Goal: Task Accomplishment & Management: Complete application form

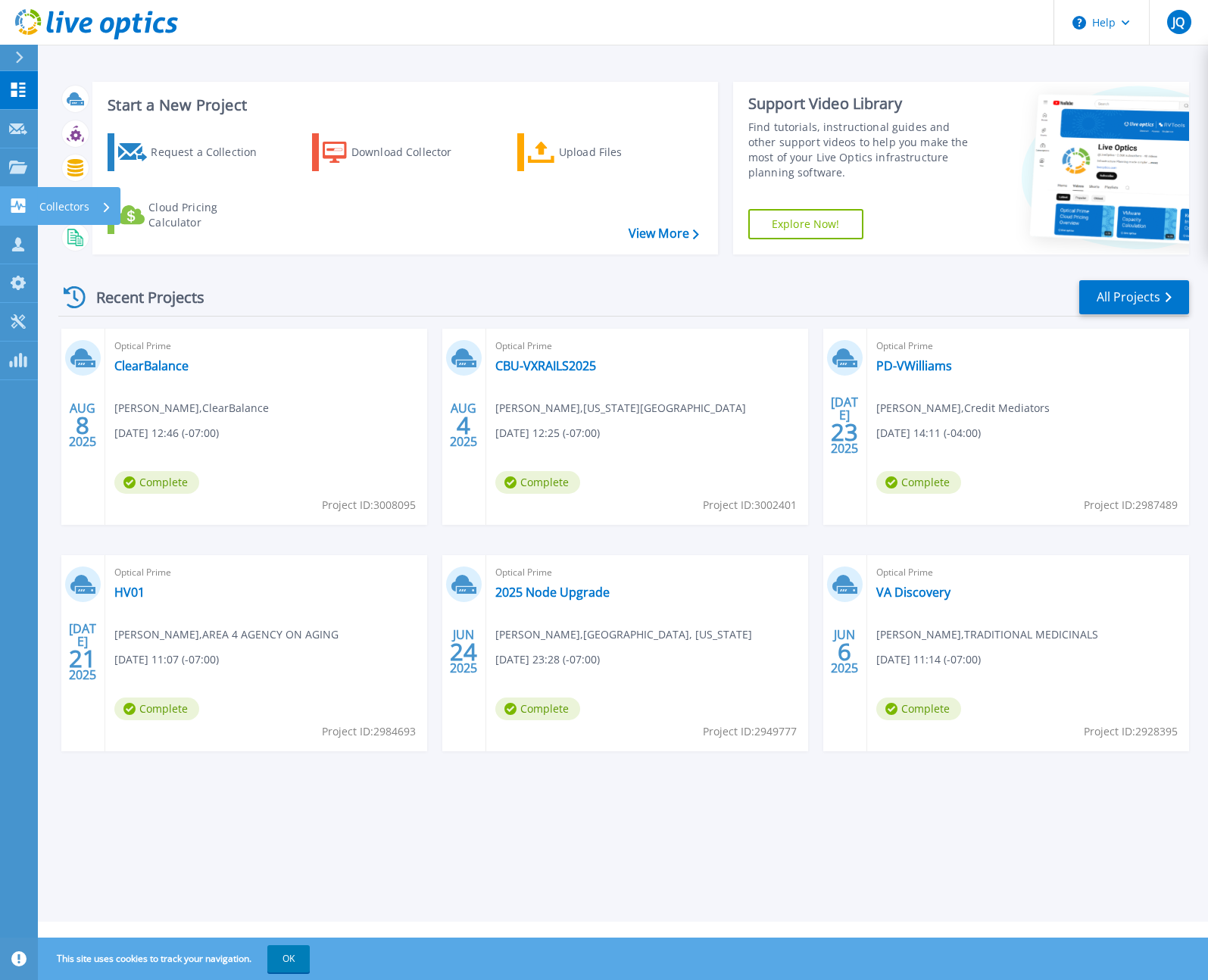
click at [56, 199] on p "Collectors" at bounding box center [64, 206] width 50 height 39
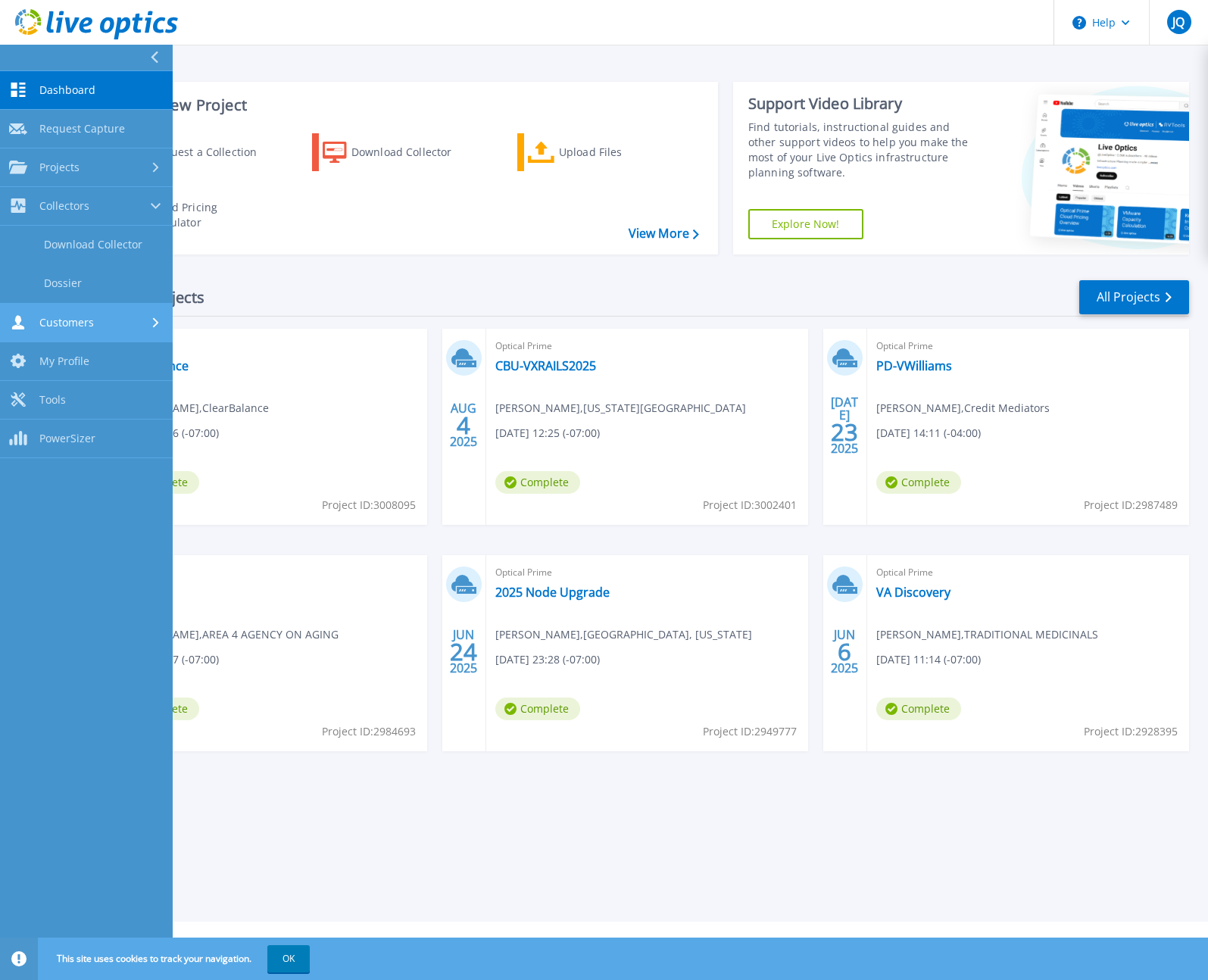
click at [65, 317] on span "Customers" at bounding box center [66, 323] width 55 height 13
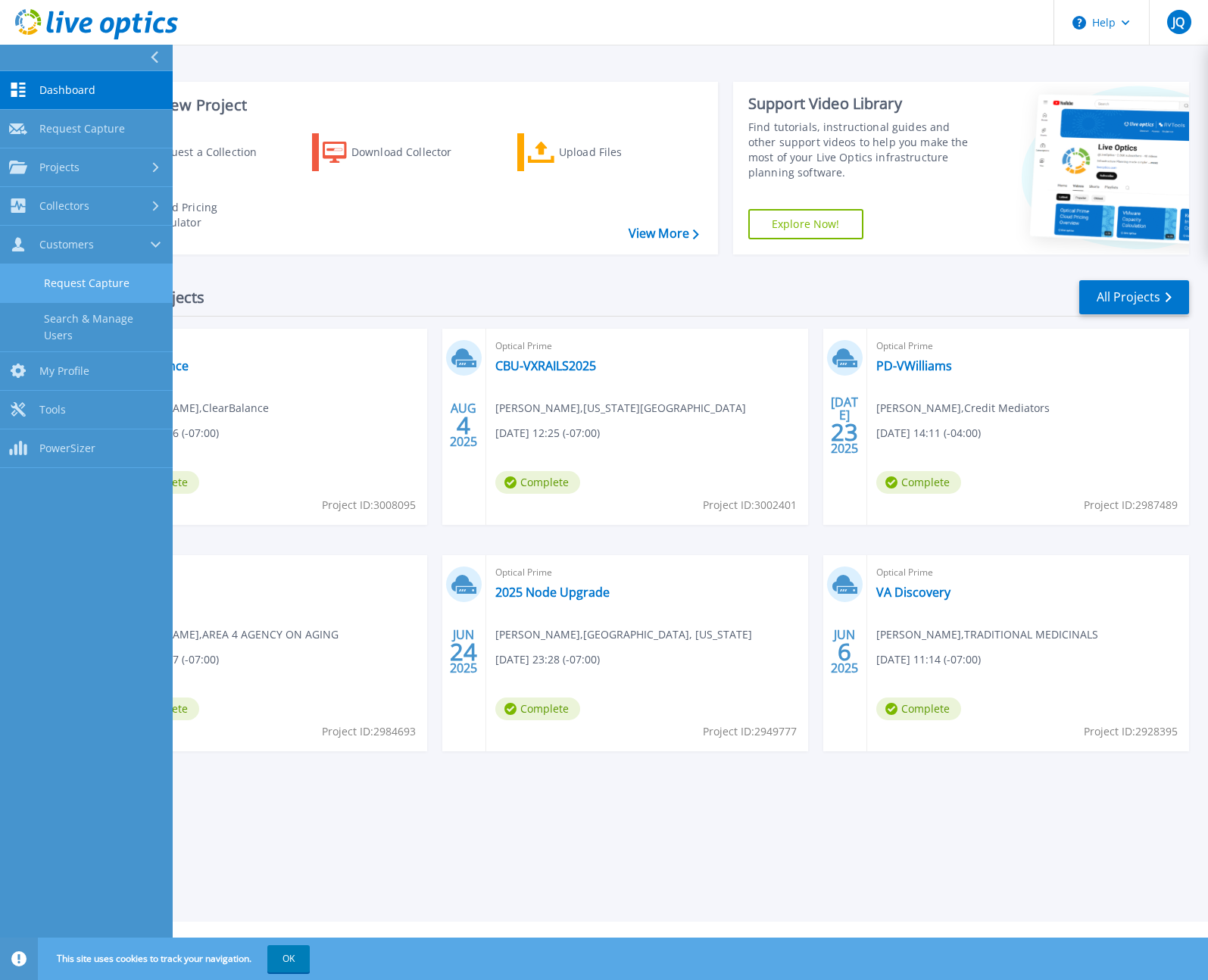
click at [80, 284] on link "Request Capture" at bounding box center [86, 284] width 172 height 39
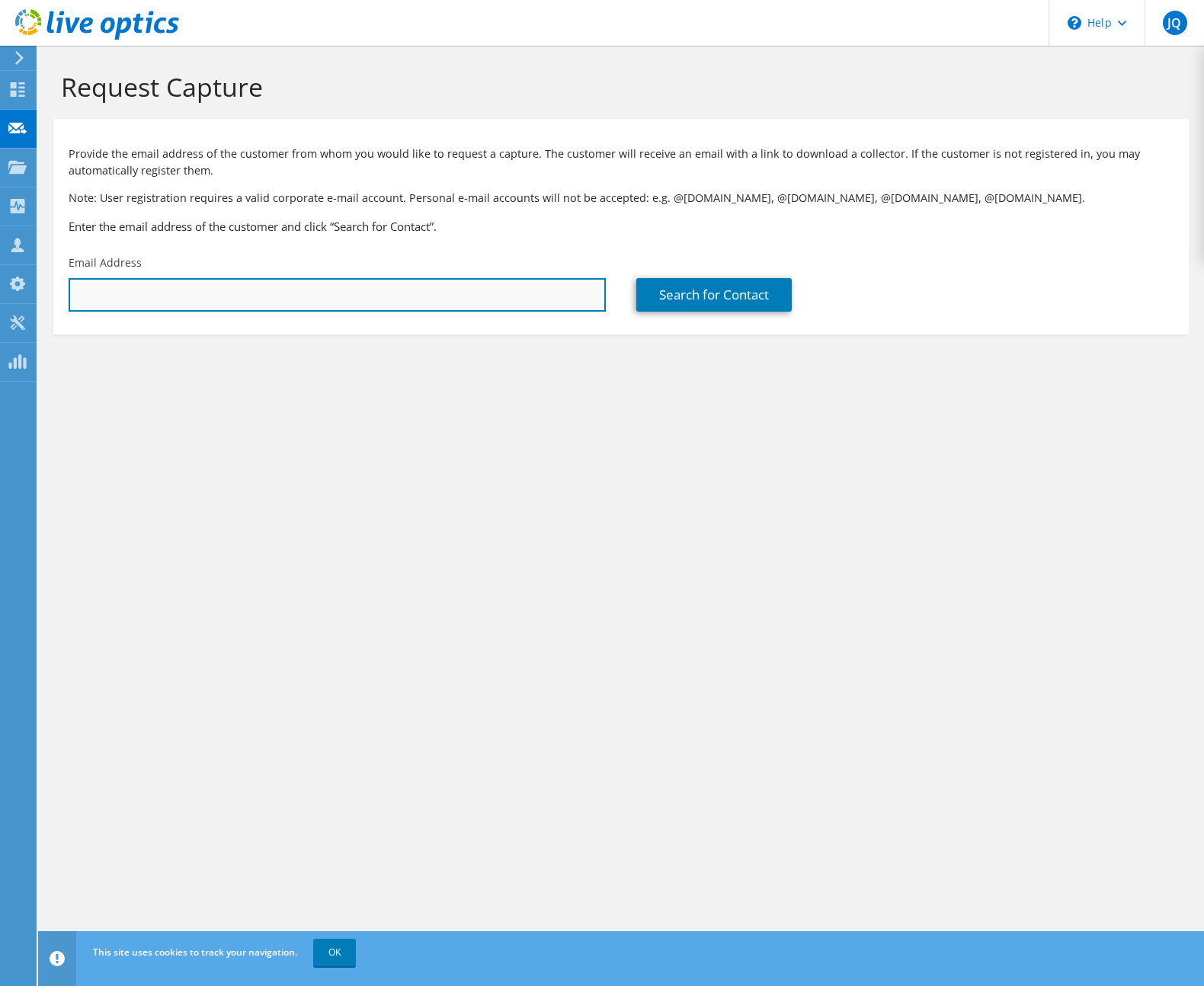
click at [163, 297] on input "text" at bounding box center [337, 294] width 537 height 33
paste input "[EMAIL_ADDRESS][DOMAIN_NAME]"
type input "[EMAIL_ADDRESS][DOMAIN_NAME]"
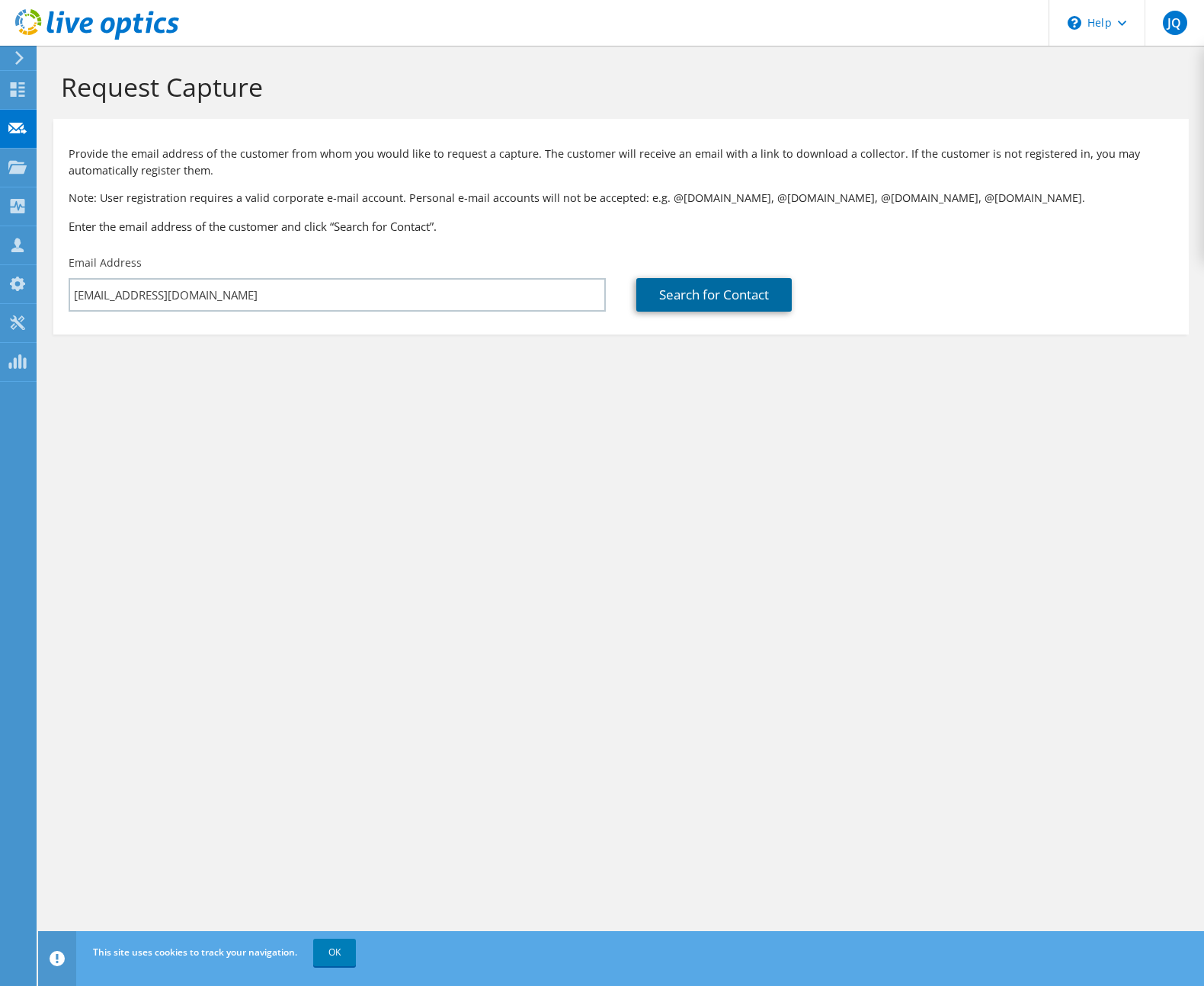
click at [692, 301] on link "Search for Contact" at bounding box center [714, 294] width 155 height 33
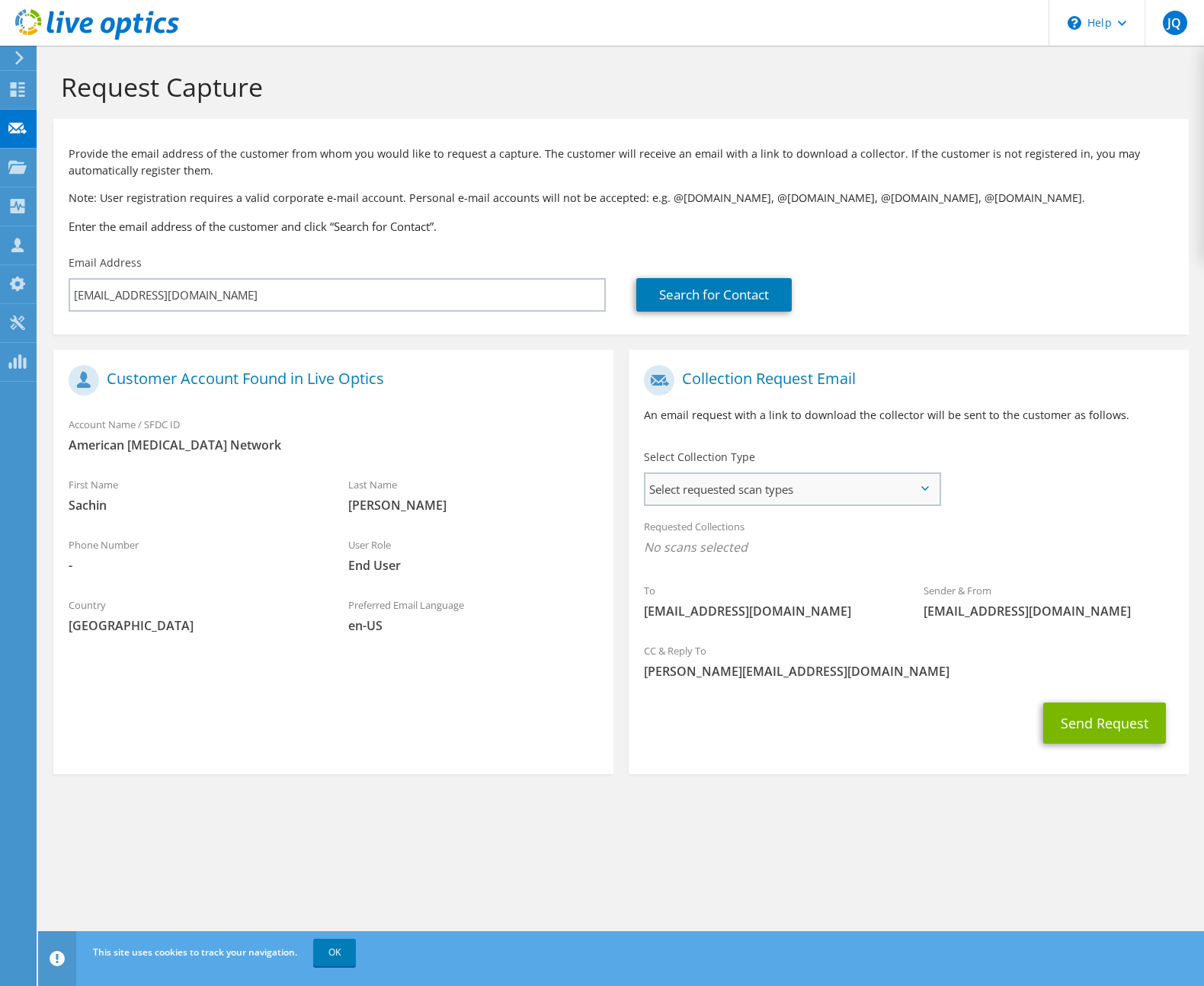
click at [788, 494] on span "Select requested scan types" at bounding box center [793, 489] width 294 height 31
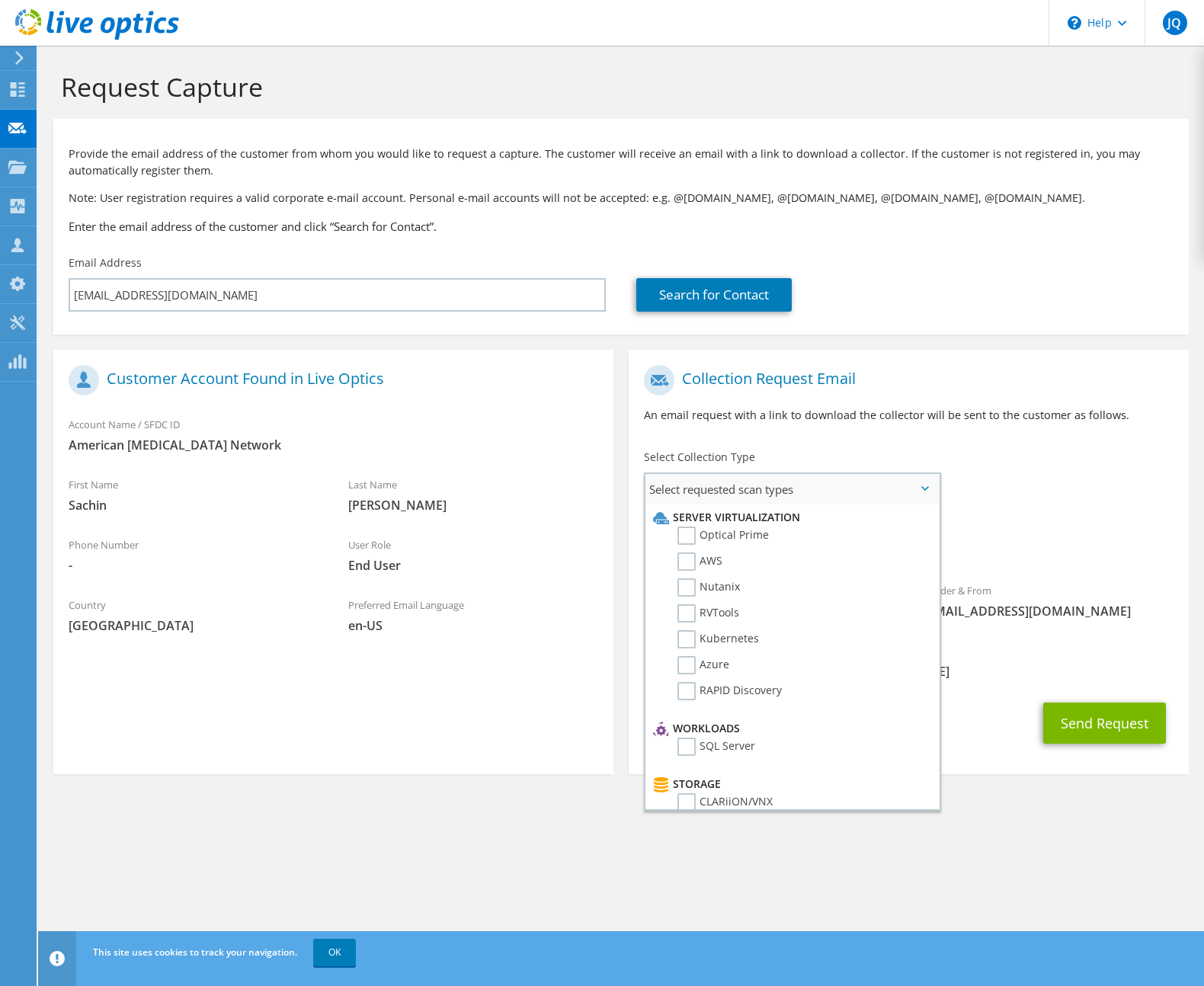
click at [783, 535] on li "Optical Prime" at bounding box center [790, 539] width 282 height 26
click at [740, 526] on label "Optical Prime" at bounding box center [723, 536] width 92 height 18
click at [0, 0] on input "Optical Prime" at bounding box center [0, 0] width 0 height 0
click at [1000, 537] on div "Requested Collections No scans selected Optical Prime" at bounding box center [909, 541] width 560 height 61
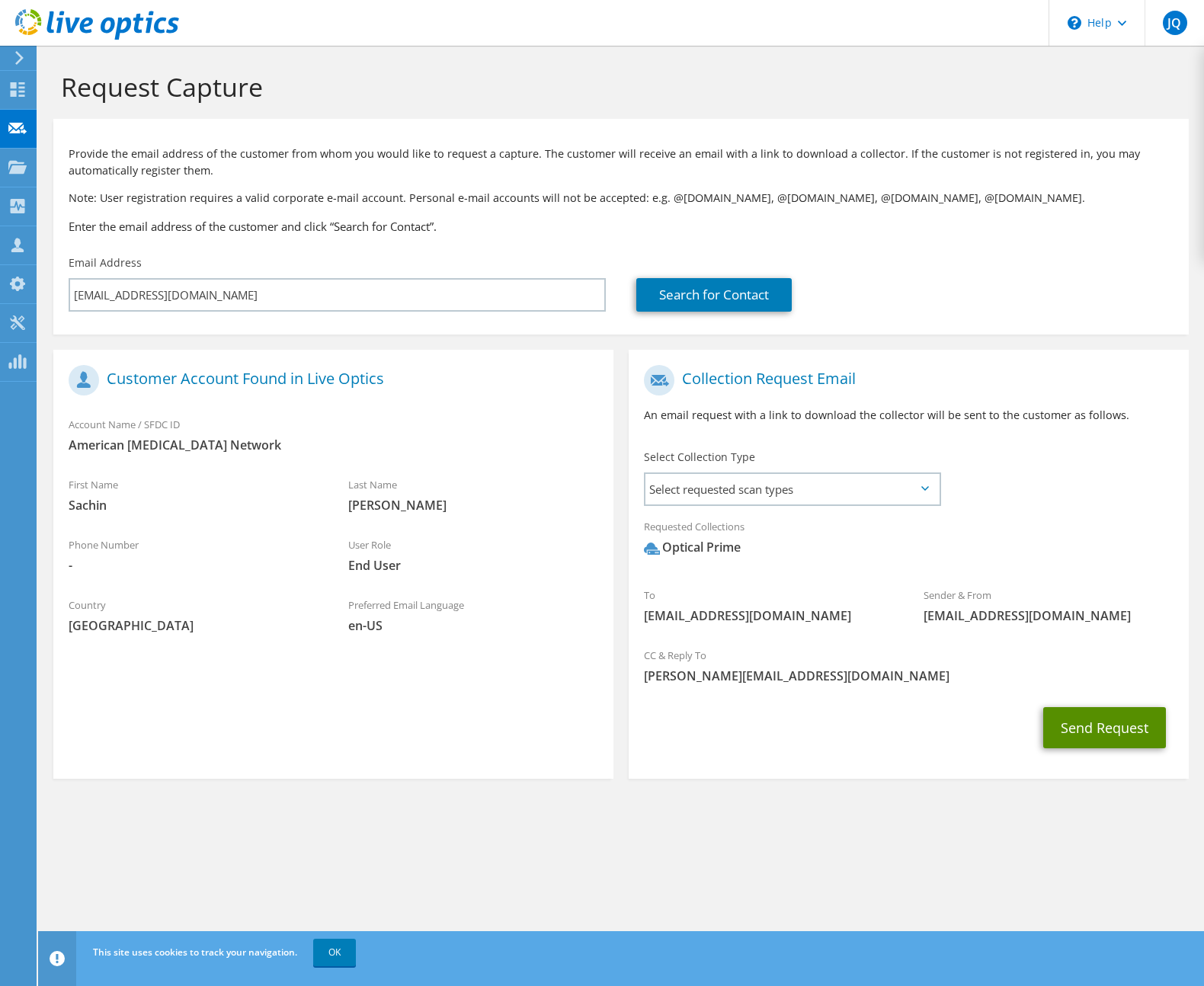
click at [1065, 720] on button "Send Request" at bounding box center [1104, 727] width 123 height 41
